Goal: Information Seeking & Learning: Learn about a topic

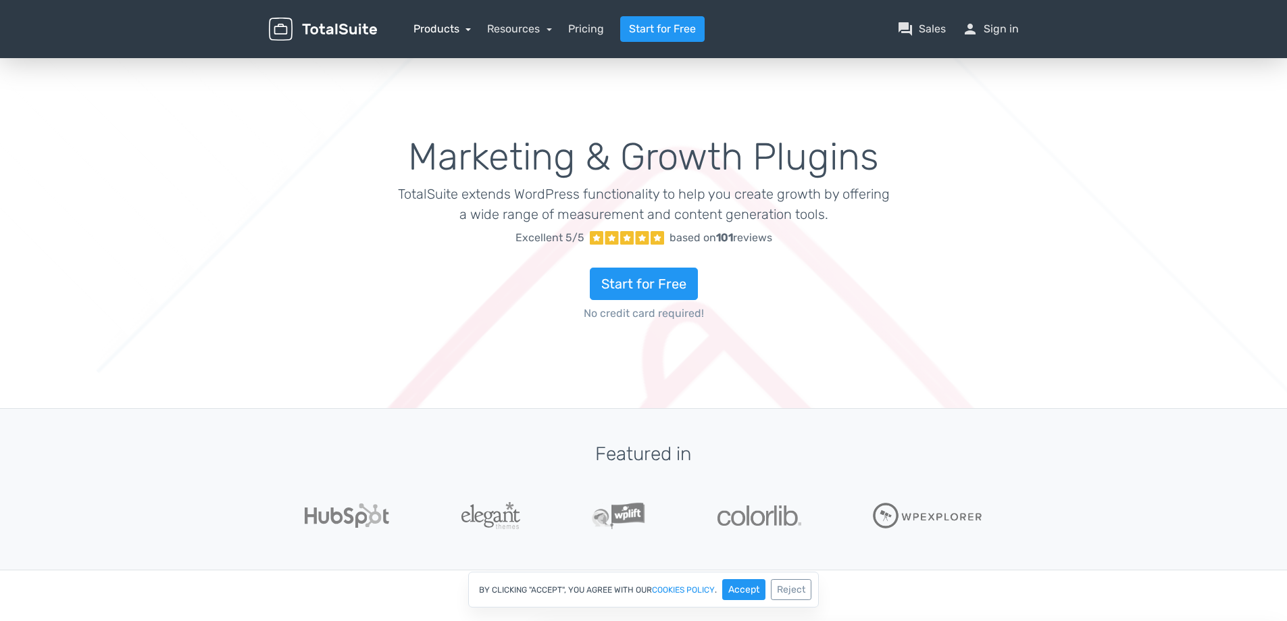
click at [445, 24] on link "Products" at bounding box center [442, 28] width 58 height 13
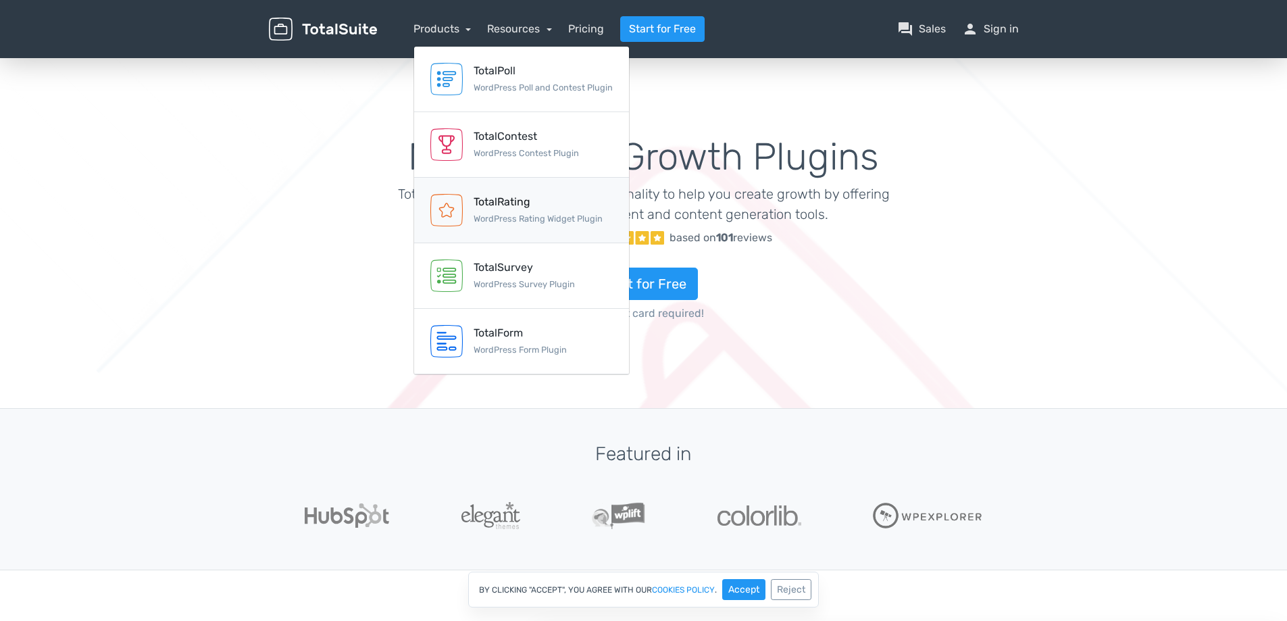
click at [532, 222] on small "WordPress Rating Widget Plugin" at bounding box center [537, 218] width 129 height 10
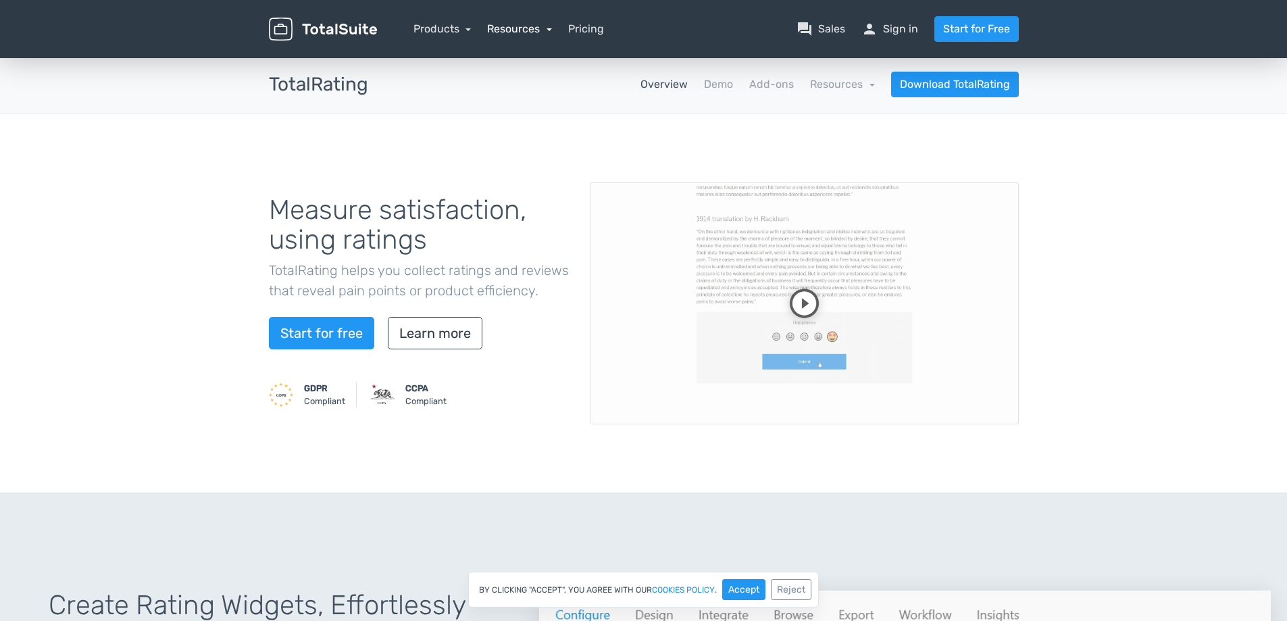
click at [513, 30] on link "Resources" at bounding box center [519, 28] width 65 height 13
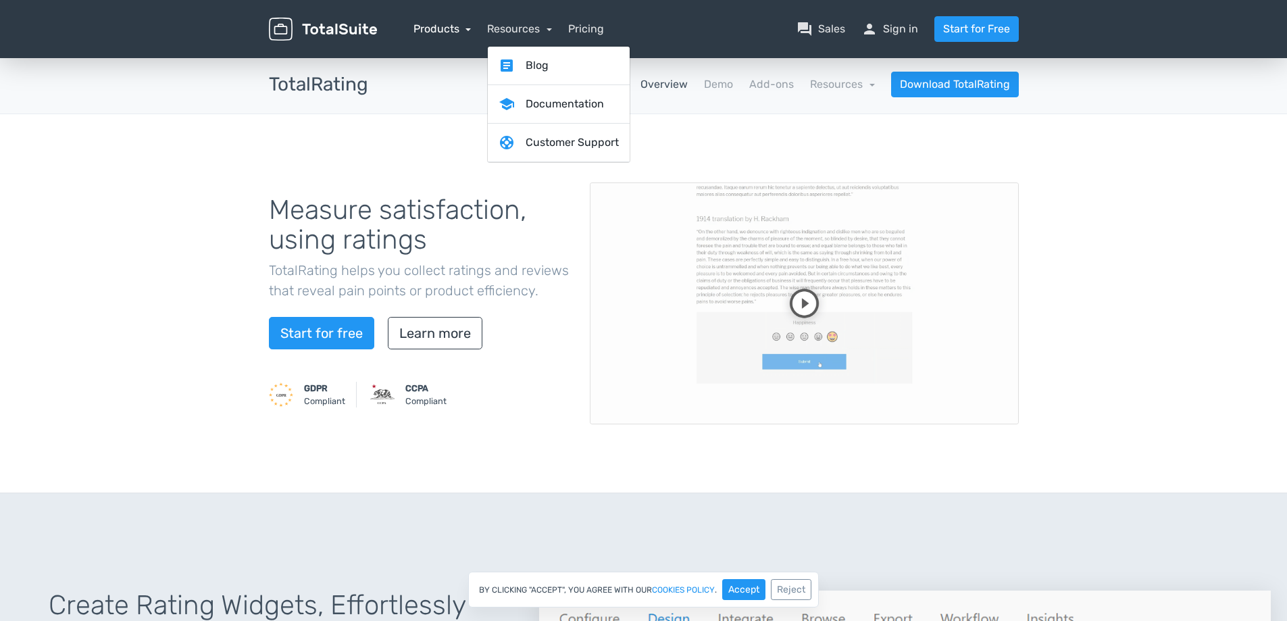
click at [430, 27] on link "Products" at bounding box center [442, 28] width 58 height 13
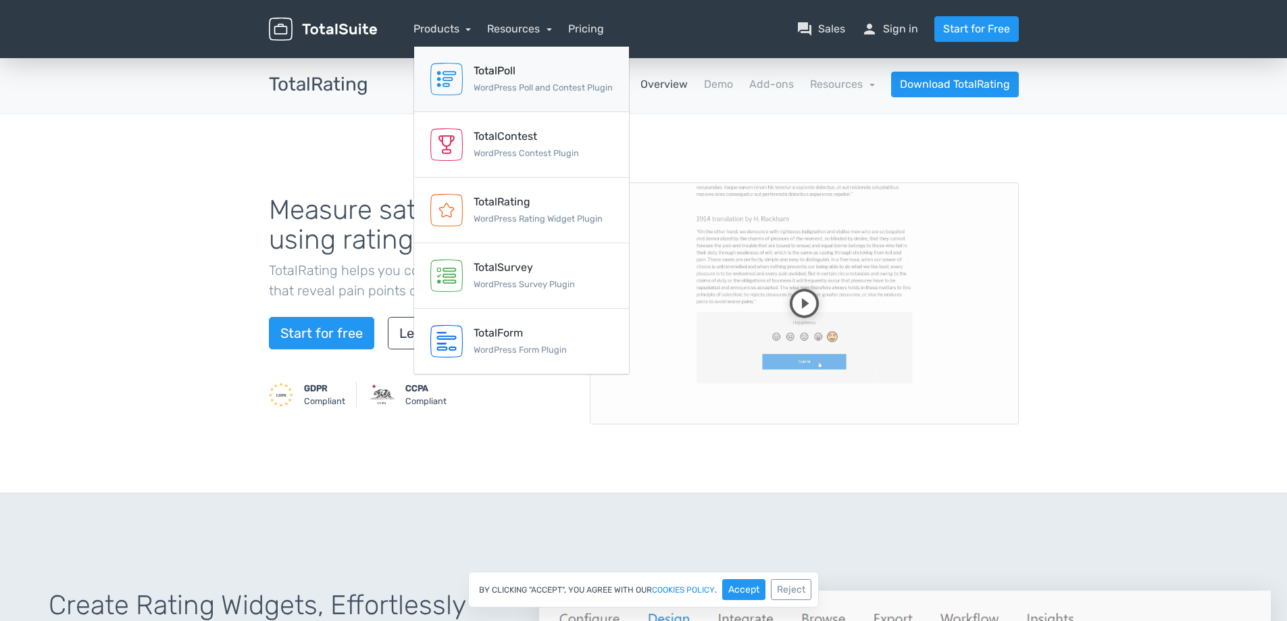
click at [493, 76] on div "TotalPoll" at bounding box center [542, 71] width 139 height 16
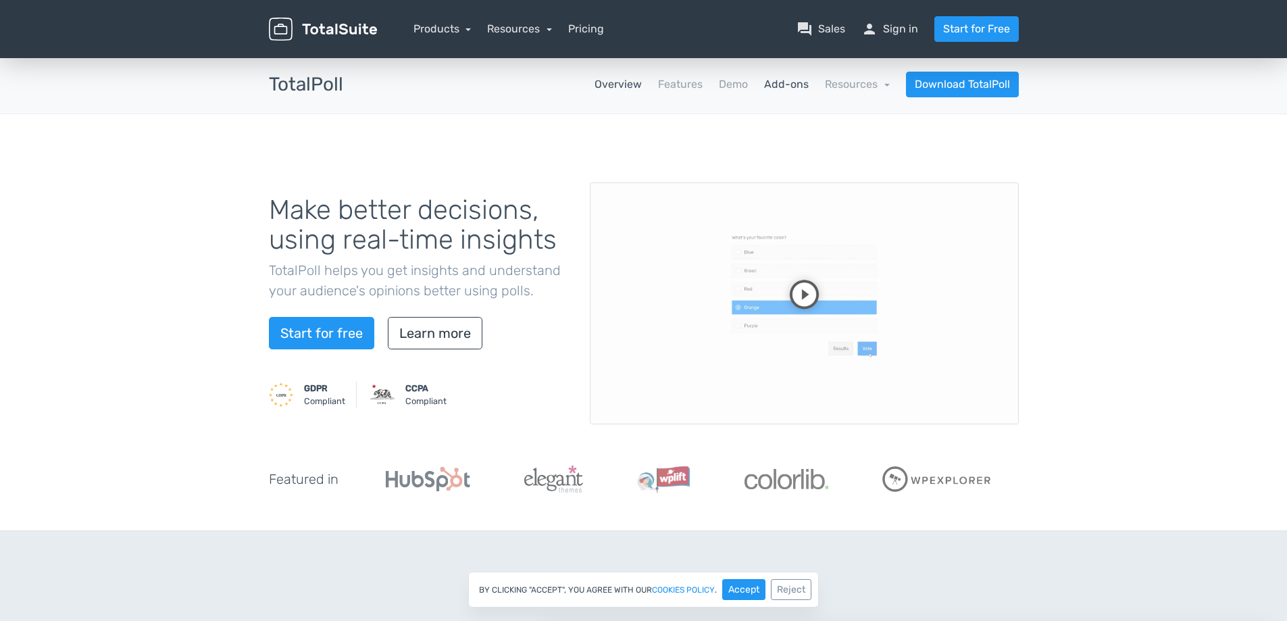
click at [790, 88] on link "Add-ons" at bounding box center [786, 84] width 45 height 16
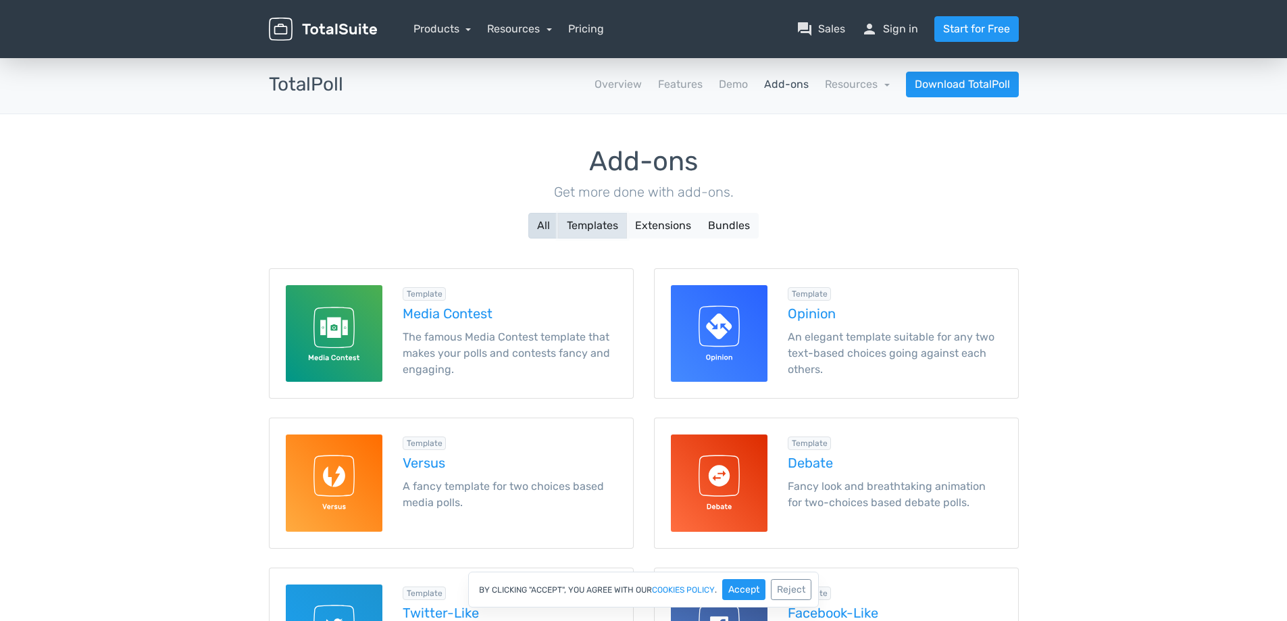
click at [584, 226] on button "Templates" at bounding box center [592, 226] width 69 height 26
